Goal: Task Accomplishment & Management: Complete application form

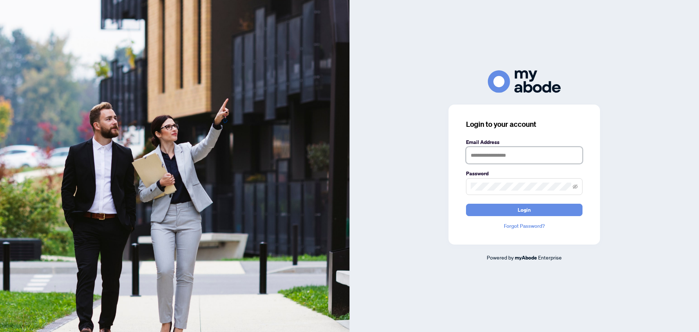
click at [479, 157] on input "text" at bounding box center [524, 155] width 116 height 17
type input "**********"
click at [529, 209] on span "Login" at bounding box center [524, 210] width 13 height 12
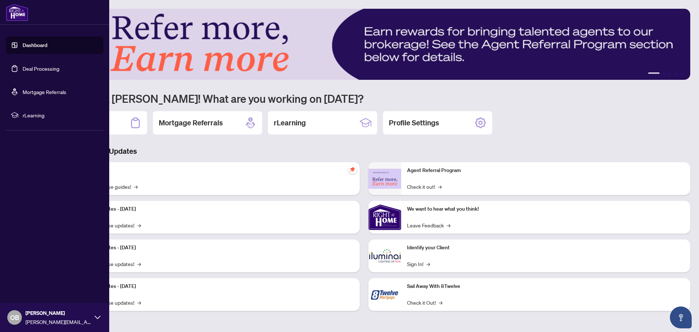
click at [37, 67] on link "Deal Processing" at bounding box center [41, 68] width 37 height 7
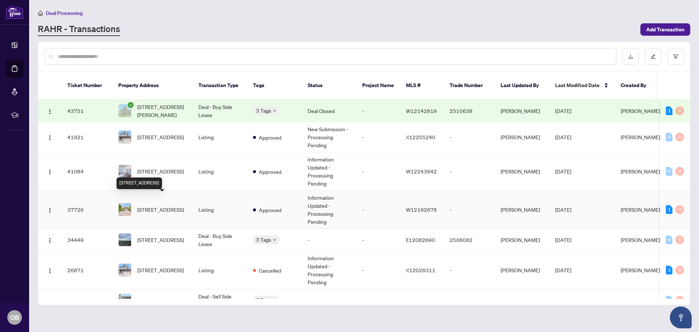
click at [152, 205] on span "[STREET_ADDRESS]" at bounding box center [160, 209] width 47 height 8
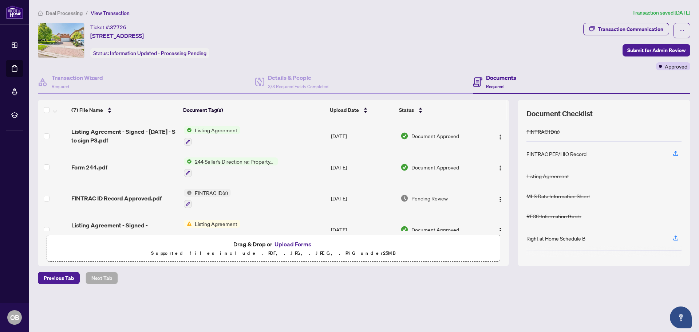
click at [294, 243] on button "Upload Forms" at bounding box center [292, 243] width 41 height 9
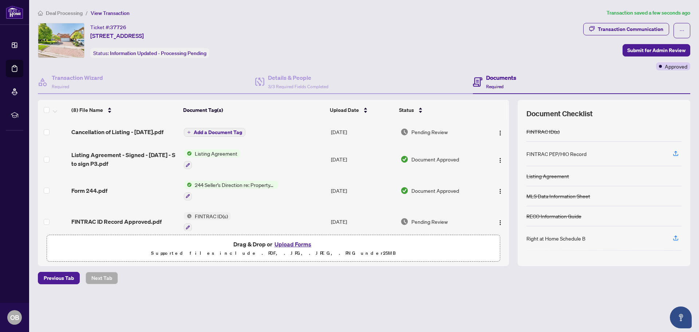
click at [229, 131] on span "Add a Document Tag" at bounding box center [218, 132] width 48 height 5
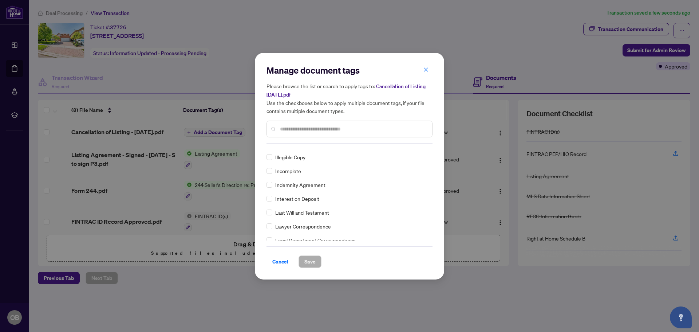
scroll to position [910, 0]
click at [290, 127] on input "text" at bounding box center [353, 129] width 146 height 8
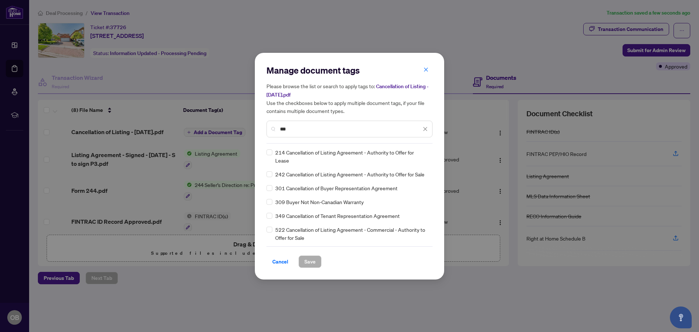
scroll to position [0, 0]
type input "***"
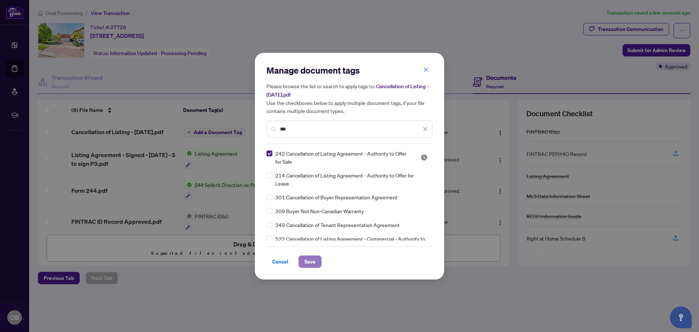
click at [309, 264] on span "Save" at bounding box center [309, 262] width 11 height 12
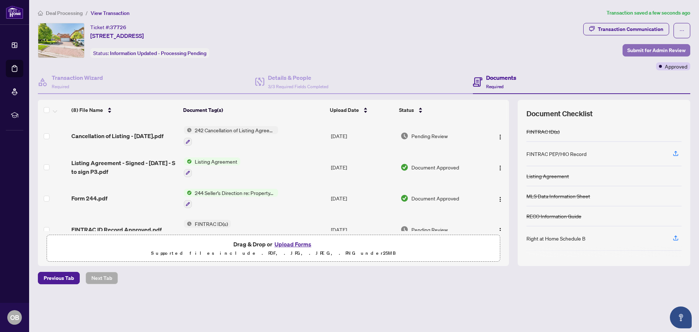
click at [674, 48] on span "Submit for Admin Review" at bounding box center [656, 50] width 58 height 12
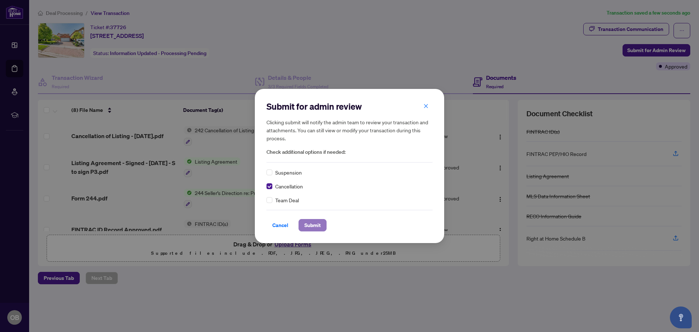
click at [312, 226] on span "Submit" at bounding box center [312, 225] width 16 height 12
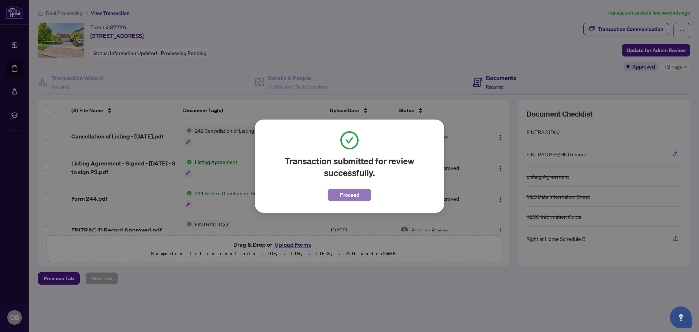
click at [351, 193] on span "Proceed" at bounding box center [349, 195] width 19 height 12
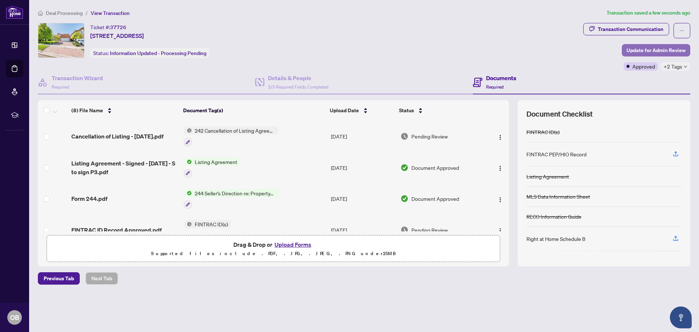
click at [676, 50] on span "Update for Admin Review" at bounding box center [655, 50] width 59 height 12
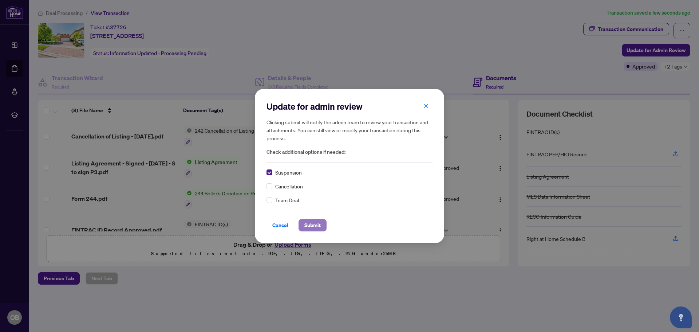
click at [310, 226] on span "Submit" at bounding box center [312, 225] width 16 height 12
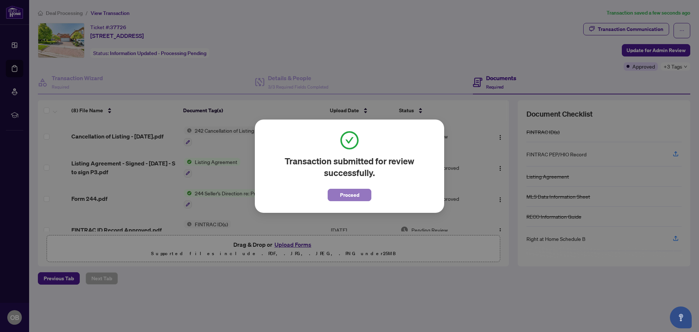
click at [353, 193] on span "Proceed" at bounding box center [349, 195] width 19 height 12
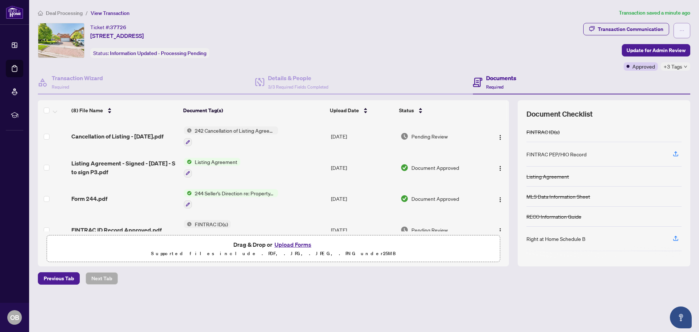
click at [683, 31] on icon "ellipsis" at bounding box center [681, 30] width 5 height 5
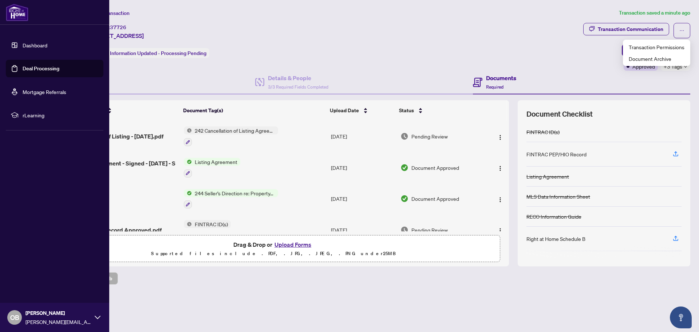
click at [96, 319] on icon at bounding box center [98, 317] width 6 height 6
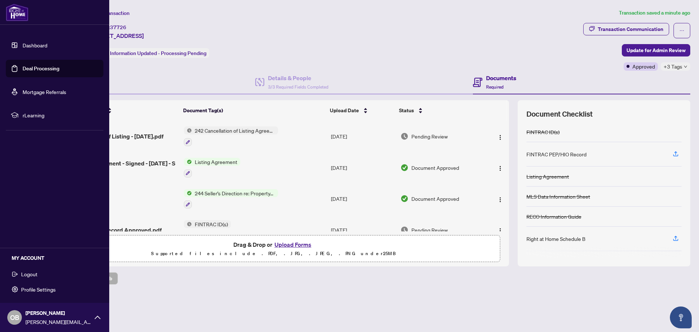
click at [28, 273] on span "Logout" at bounding box center [29, 274] width 16 height 12
